Goal: Task Accomplishment & Management: Use online tool/utility

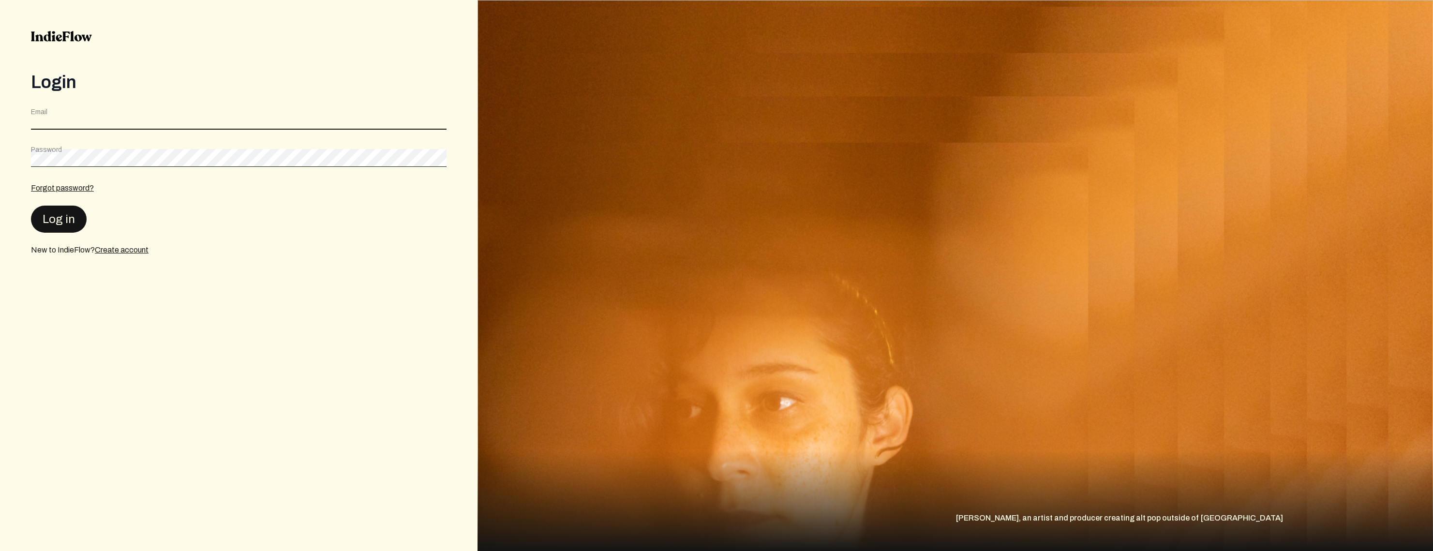
type input "[EMAIL_ADDRESS][DOMAIN_NAME]"
click at [41, 223] on button "Log in" at bounding box center [59, 218] width 56 height 27
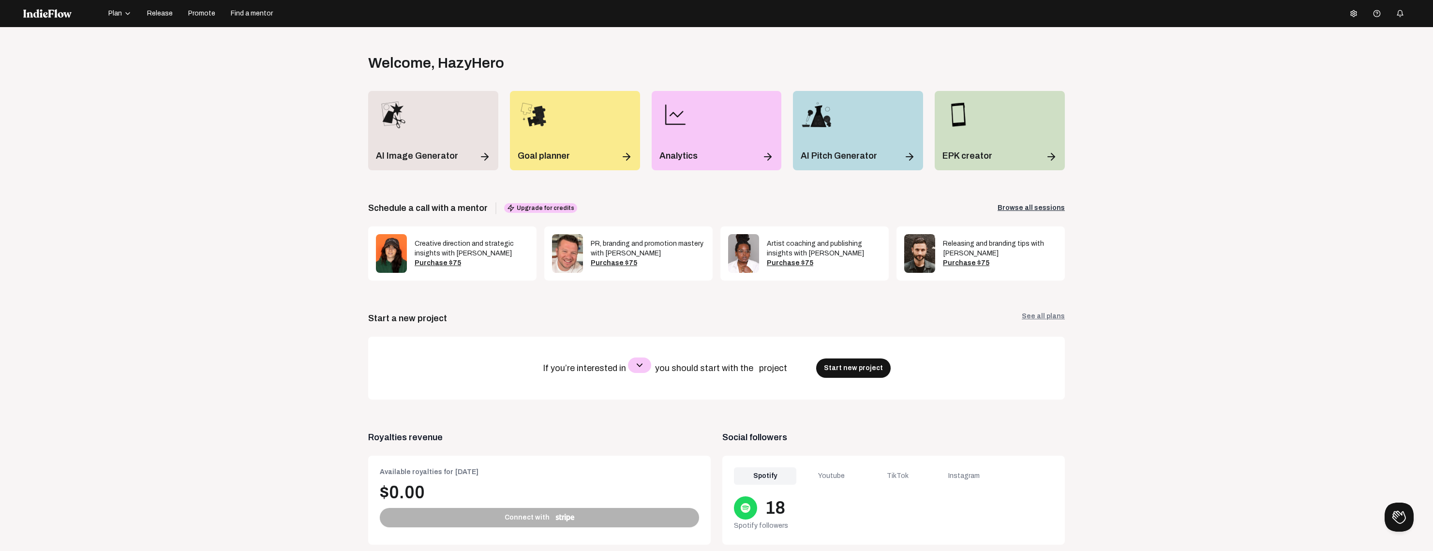
click at [156, 15] on span "Release" at bounding box center [160, 14] width 26 height 10
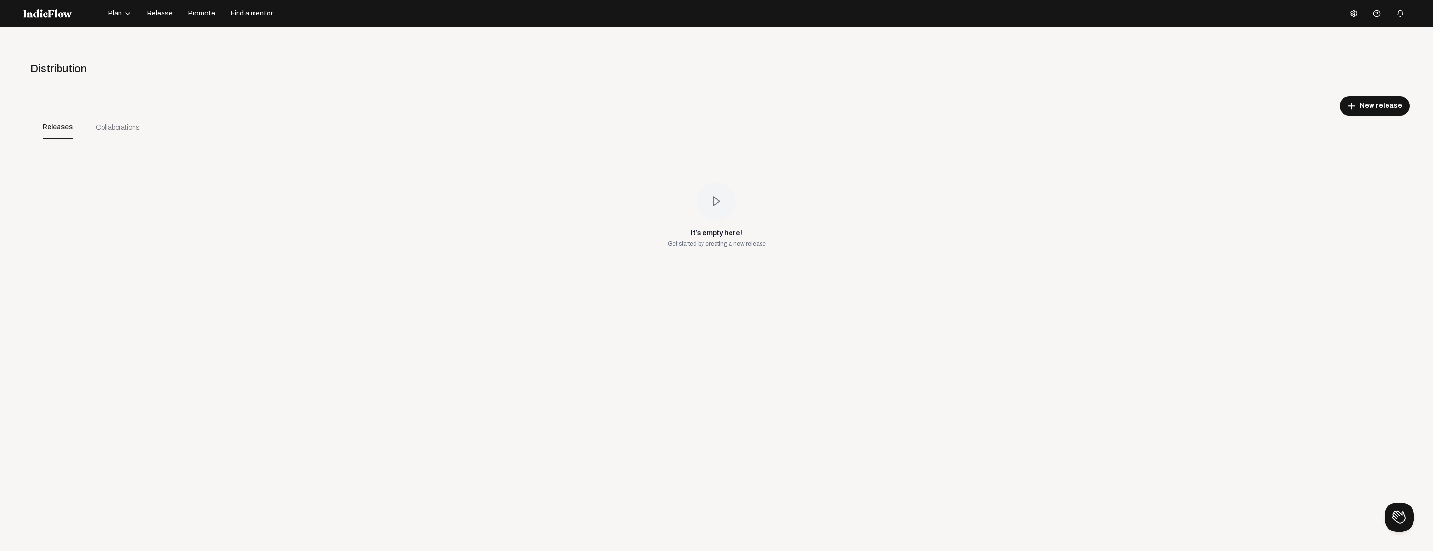
click at [118, 128] on div "Collaborations" at bounding box center [118, 127] width 44 height 10
click at [106, 131] on div "Collaborations" at bounding box center [118, 127] width 44 height 10
click at [111, 126] on div "Collaborations" at bounding box center [118, 127] width 44 height 10
click at [1355, 109] on button "add New release" at bounding box center [1375, 105] width 70 height 19
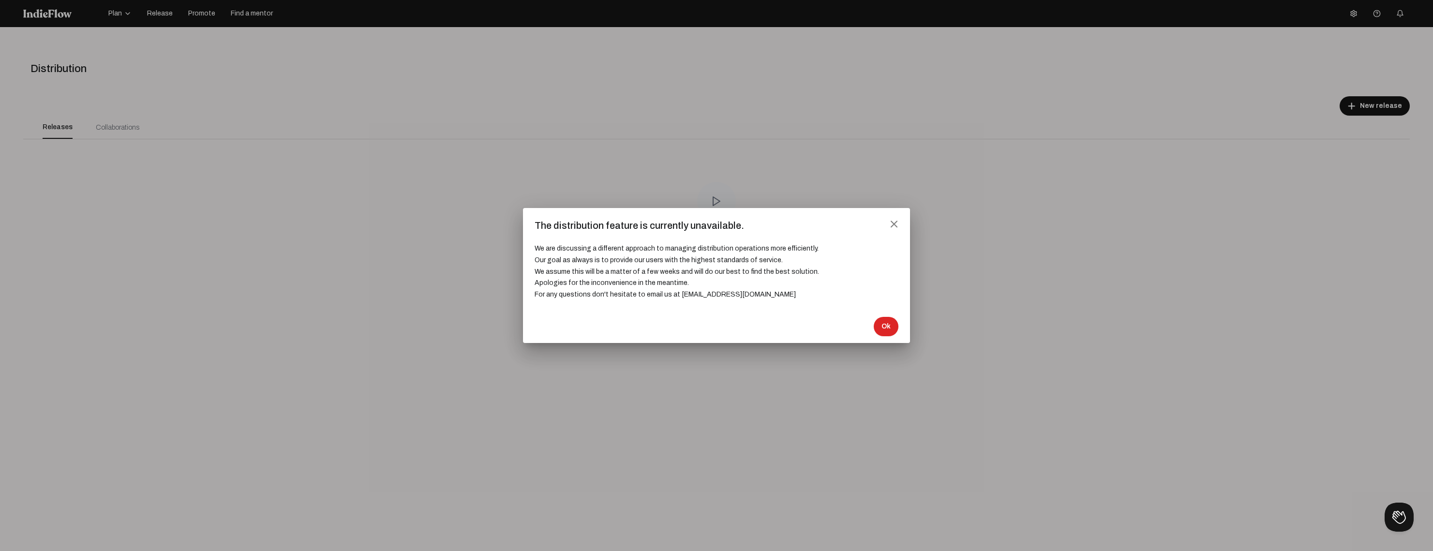
drag, startPoint x: 1342, startPoint y: 11, endPoint x: 1348, endPoint y: 12, distance: 5.9
click at [1343, 11] on div at bounding box center [716, 275] width 1433 height 551
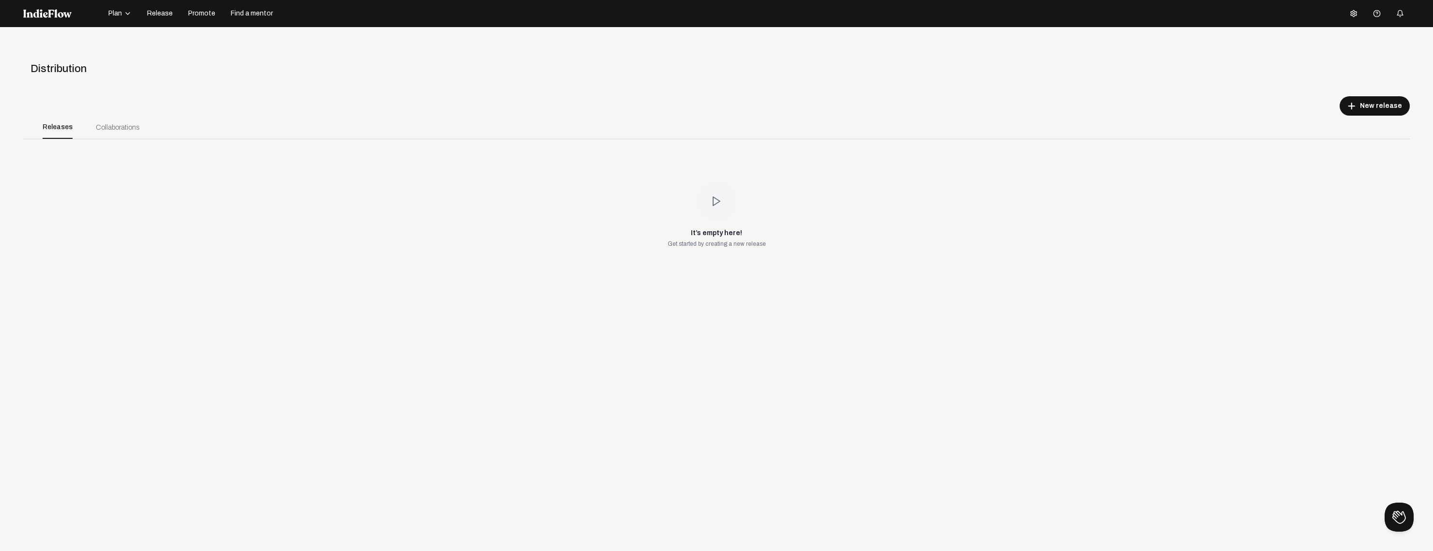
click at [1350, 13] on icon at bounding box center [1354, 14] width 8 height 8
click at [1143, 126] on div at bounding box center [716, 275] width 1433 height 551
click at [118, 13] on span "Plan" at bounding box center [115, 14] width 14 height 10
click at [138, 38] on div "Track library" at bounding box center [134, 39] width 56 height 17
